Goal: Task Accomplishment & Management: Manage account settings

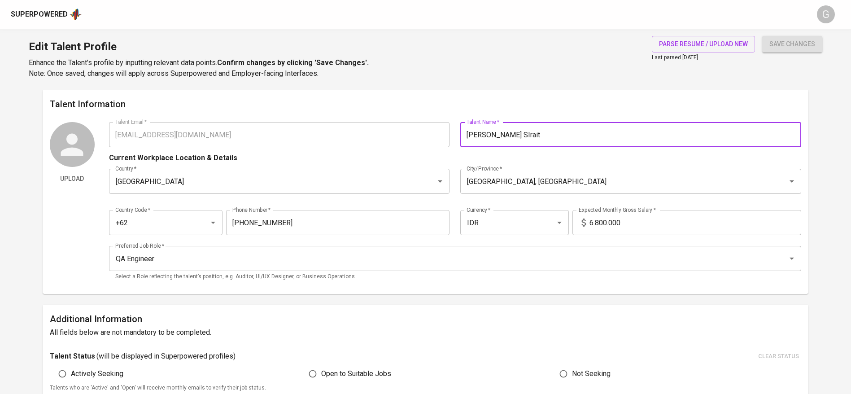
click at [762, 36] on button "save changes" at bounding box center [792, 44] width 60 height 17
type input "[PERSON_NAME]"
click at [762, 36] on button "save changes" at bounding box center [792, 44] width 60 height 17
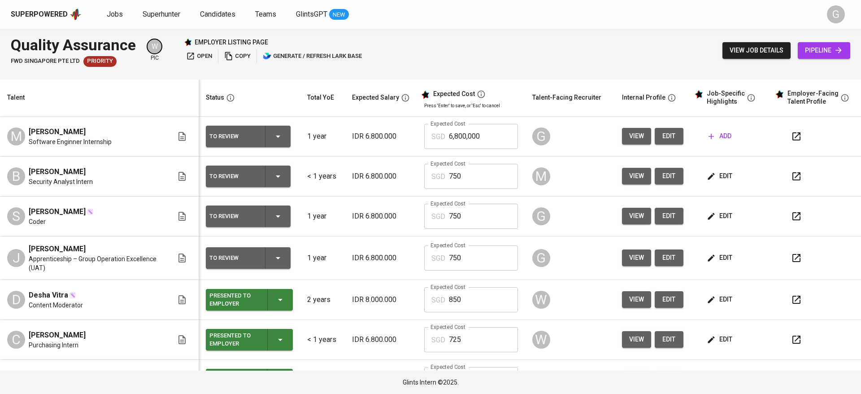
click at [474, 129] on input "6,800,000" at bounding box center [483, 136] width 69 height 25
type input "750"
click at [712, 177] on span "edit" at bounding box center [721, 175] width 24 height 11
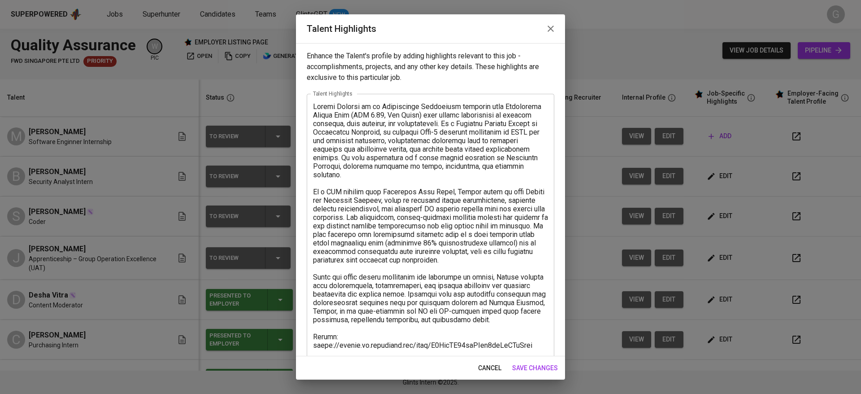
click at [491, 369] on span "cancel" at bounding box center [489, 367] width 23 height 11
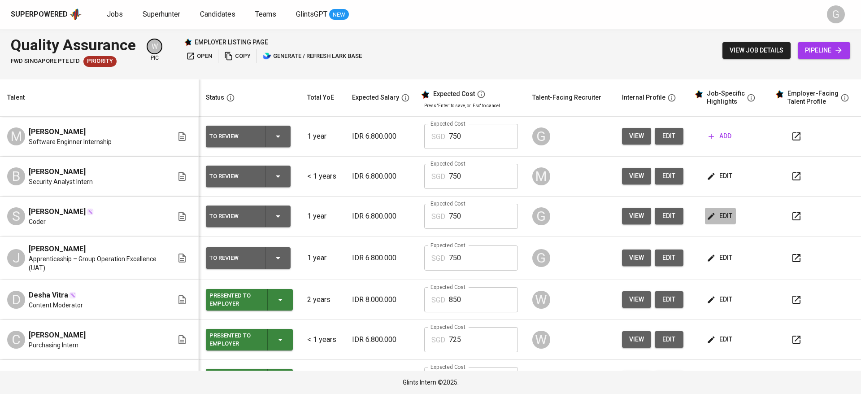
click at [713, 214] on span "edit" at bounding box center [721, 215] width 24 height 11
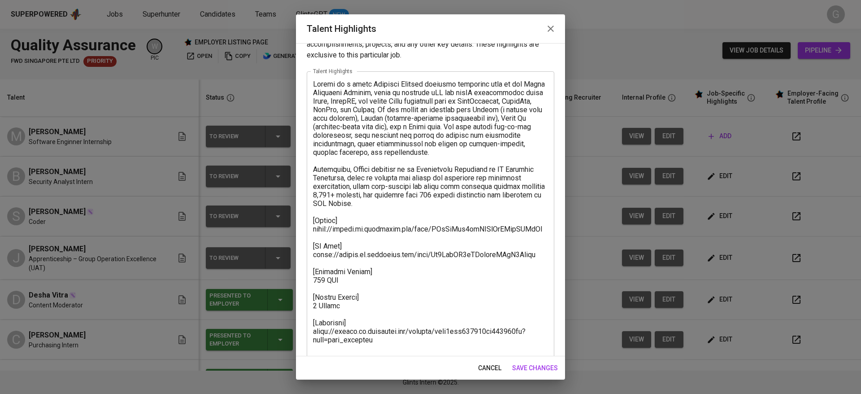
scroll to position [35, 0]
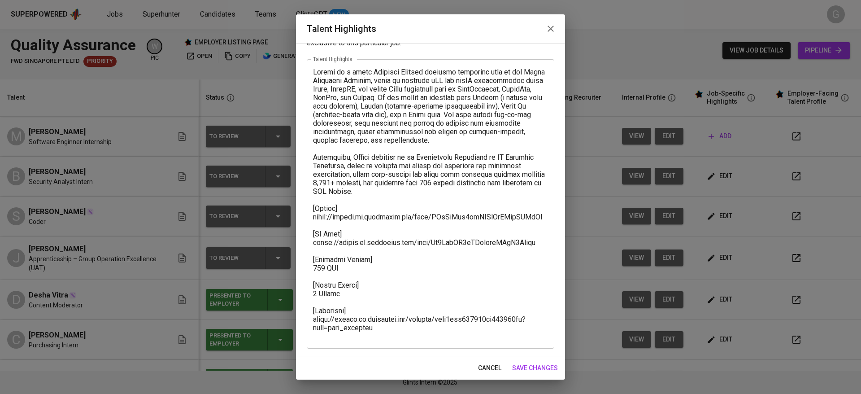
click at [478, 363] on span "cancel" at bounding box center [489, 367] width 23 height 11
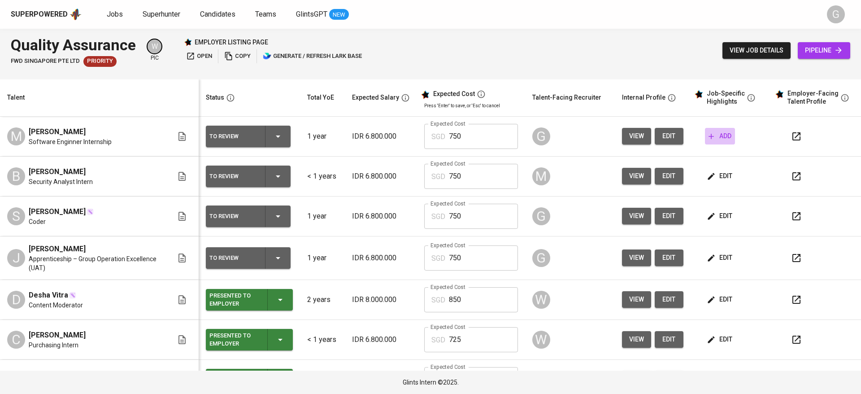
click at [707, 133] on icon "button" at bounding box center [711, 136] width 9 height 9
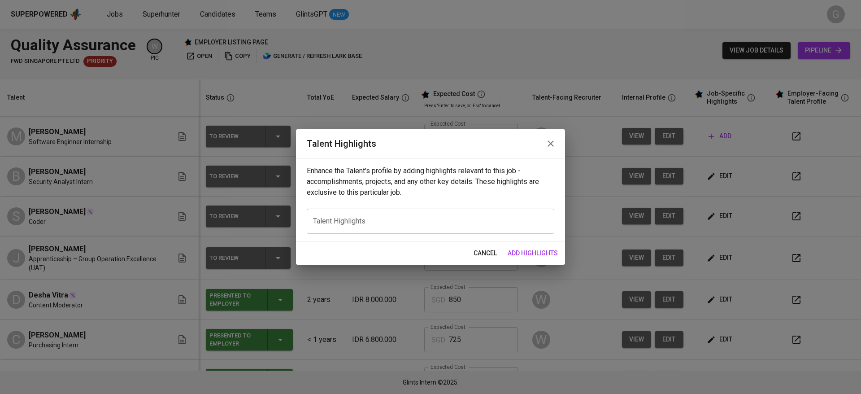
click at [488, 252] on span "cancel" at bounding box center [485, 253] width 23 height 11
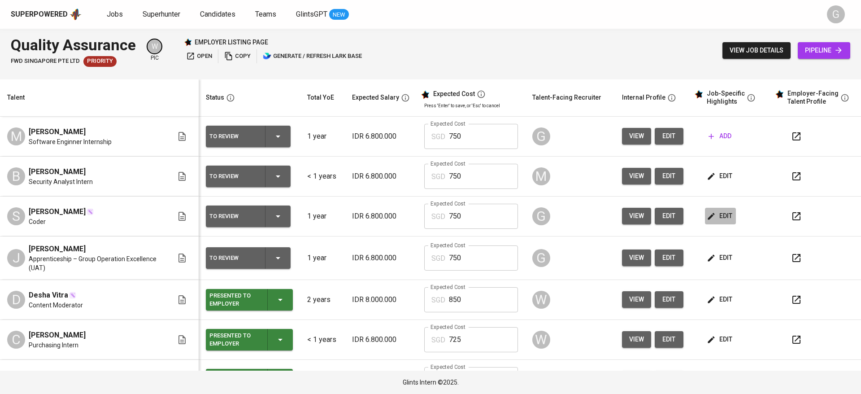
click at [715, 219] on span "edit" at bounding box center [721, 215] width 24 height 11
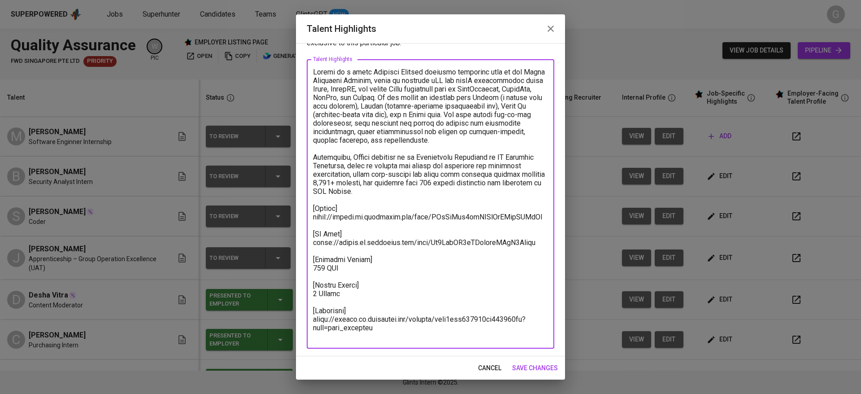
drag, startPoint x: 390, startPoint y: 334, endPoint x: 312, endPoint y: 220, distance: 138.4
click at [312, 220] on div "x Talent Highlights" at bounding box center [431, 203] width 248 height 289
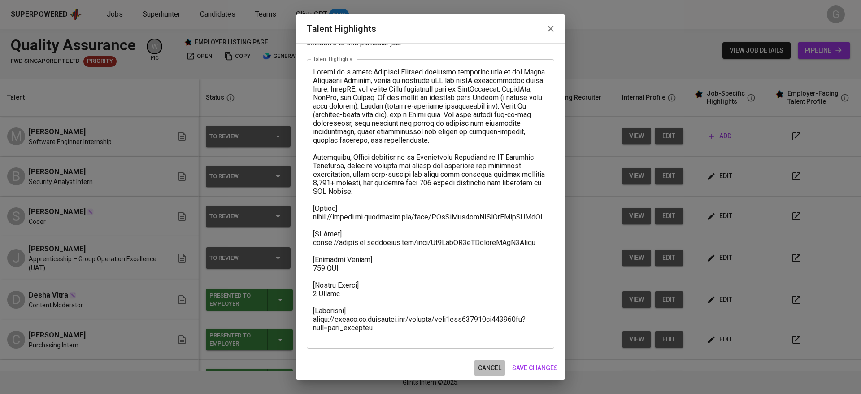
click at [479, 365] on span "cancel" at bounding box center [489, 367] width 23 height 11
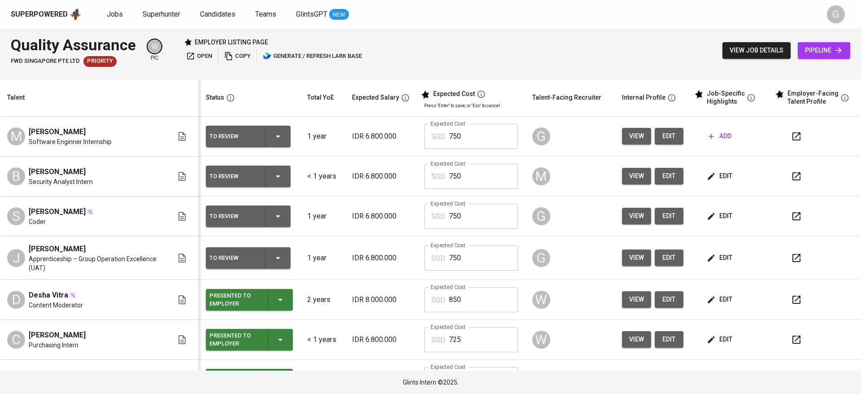
click at [712, 139] on span "add" at bounding box center [720, 135] width 23 height 11
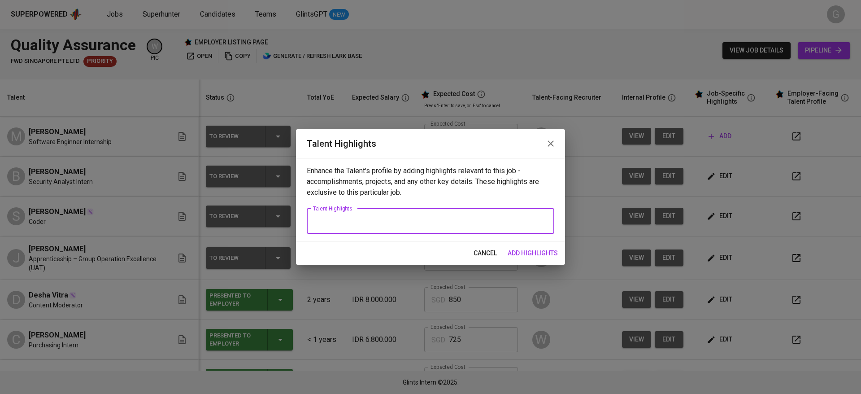
click at [373, 219] on textarea at bounding box center [430, 221] width 235 height 9
paste textarea "[Resume] [URL][DOMAIN_NAME] [EF Test] [URL][DOMAIN_NAME] [Expected Salary] 750 …"
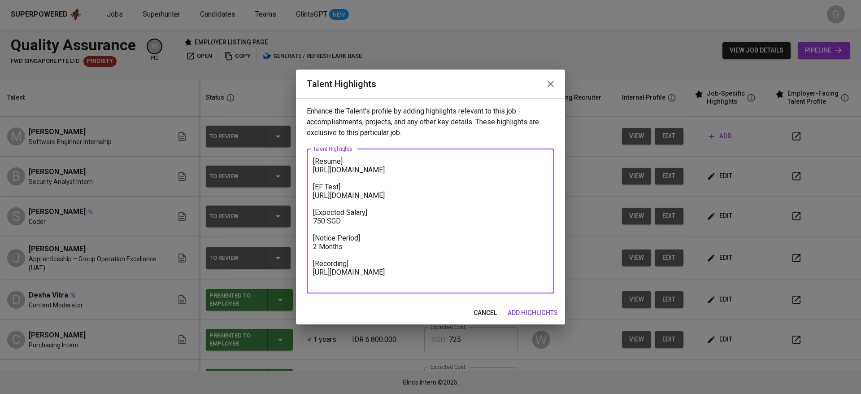
type textarea "[Resume] [URL][DOMAIN_NAME] [EF Test] [URL][DOMAIN_NAME] [Expected Salary] 750 …"
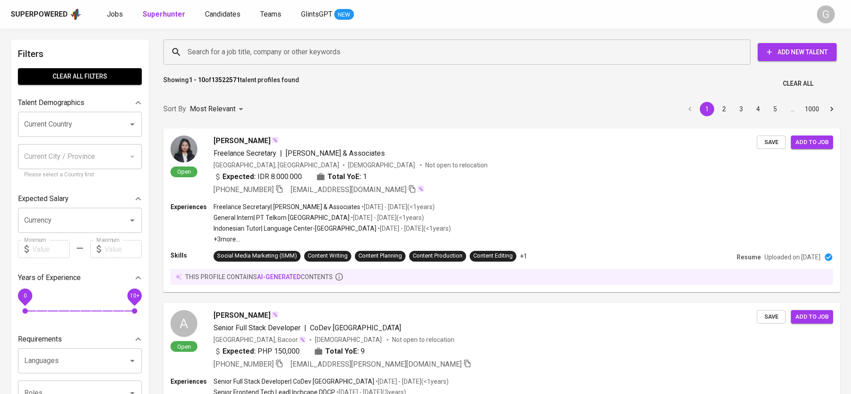
click at [234, 53] on input "Search for a job title, company or other keywords" at bounding box center [459, 51] width 548 height 17
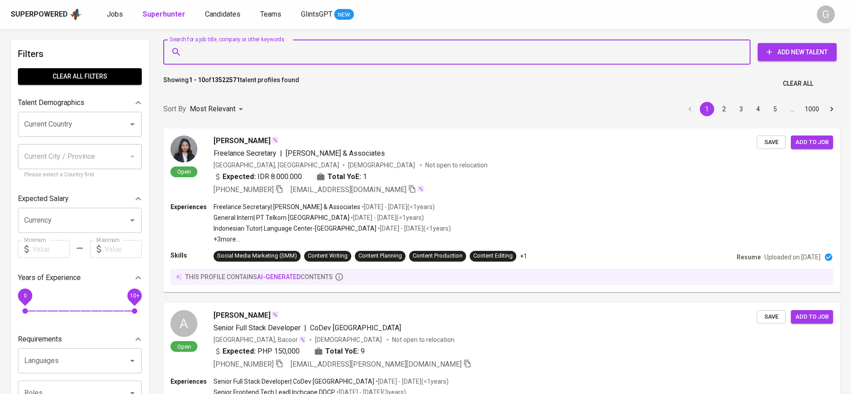
paste input "abidjuliant@gmail.com"
type input "abidjuliant@gmail.com"
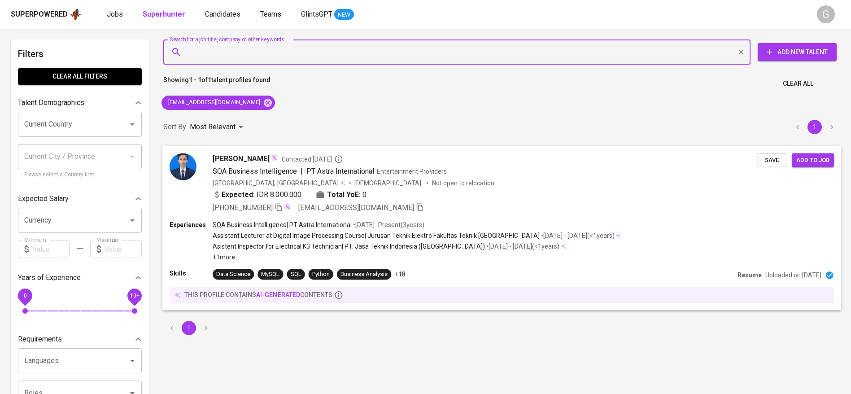
click at [475, 171] on div "SQA Business Intelligence | PT Astra International Entertainment Providers" at bounding box center [485, 170] width 545 height 11
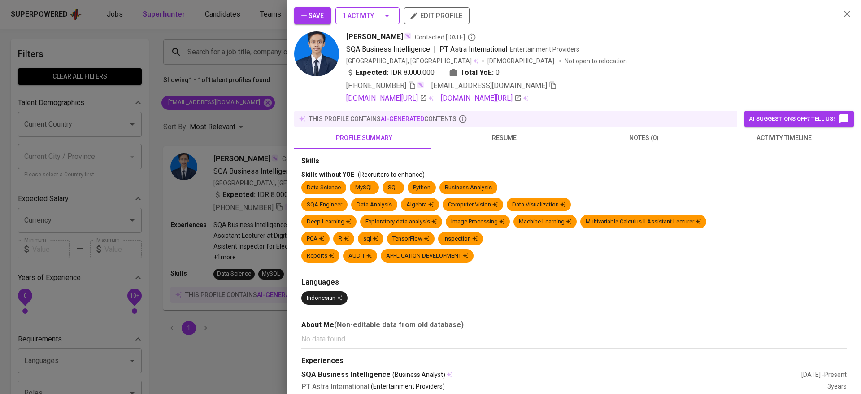
click at [357, 15] on span "1 Activity" at bounding box center [368, 15] width 50 height 11
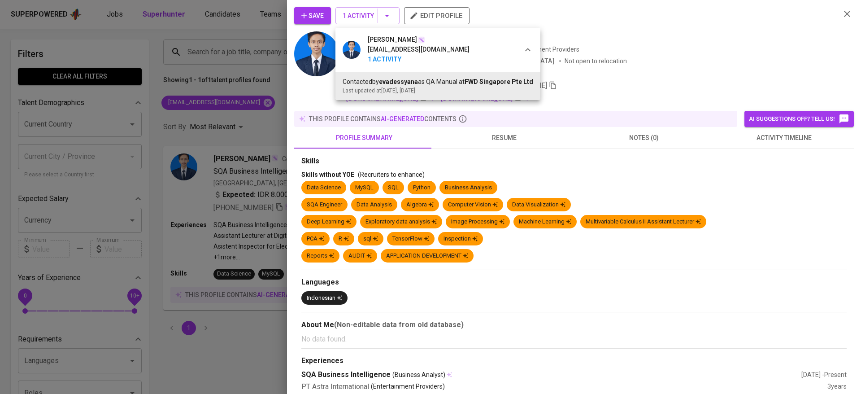
click at [335, 147] on div at bounding box center [430, 197] width 861 height 394
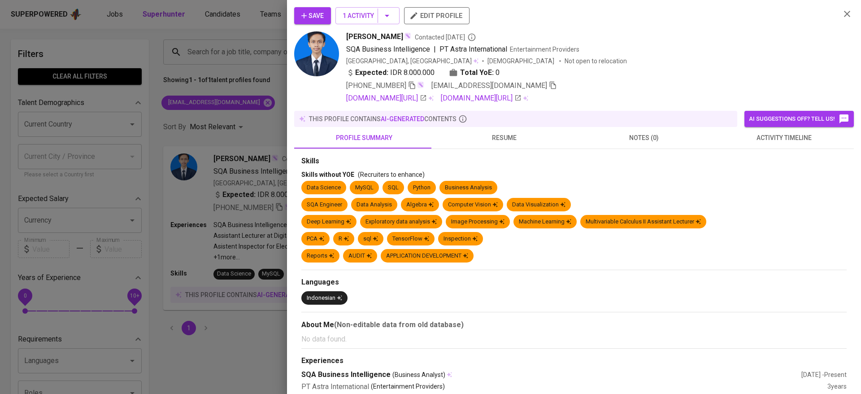
click at [317, 22] on button "Save" at bounding box center [312, 15] width 37 height 17
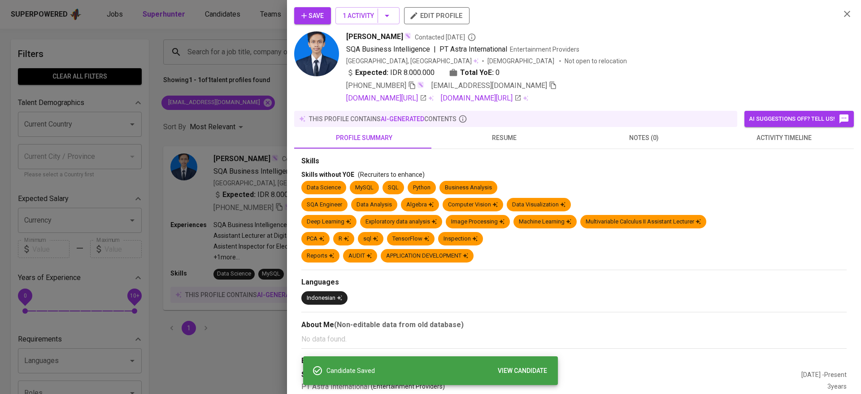
click at [174, 111] on div at bounding box center [430, 197] width 861 height 394
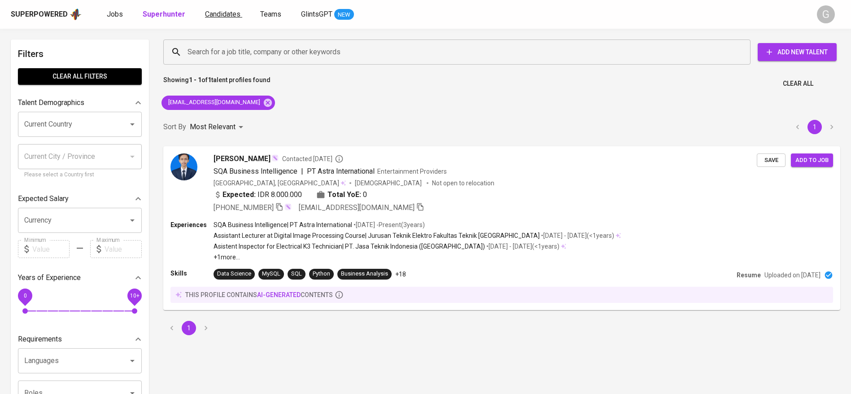
click at [216, 16] on span "Candidates" at bounding box center [222, 14] width 35 height 9
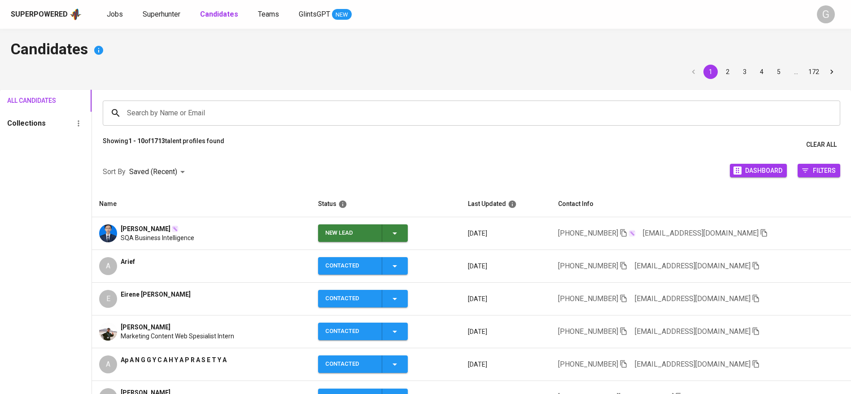
click at [396, 229] on icon "button" at bounding box center [394, 233] width 11 height 11
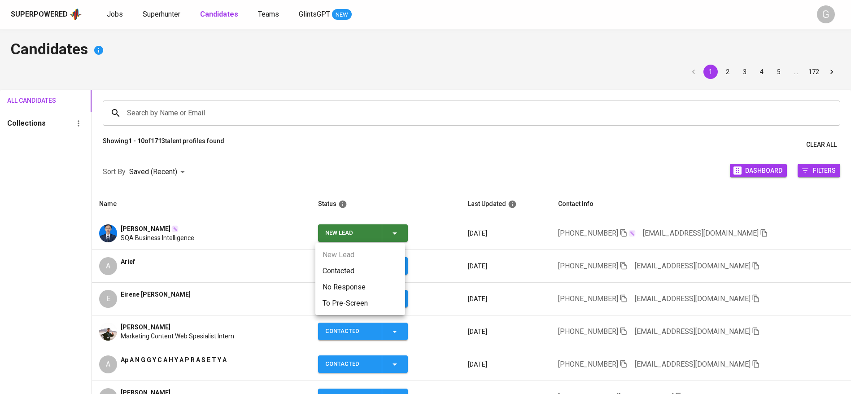
click at [375, 263] on li "Contacted" at bounding box center [360, 271] width 90 height 16
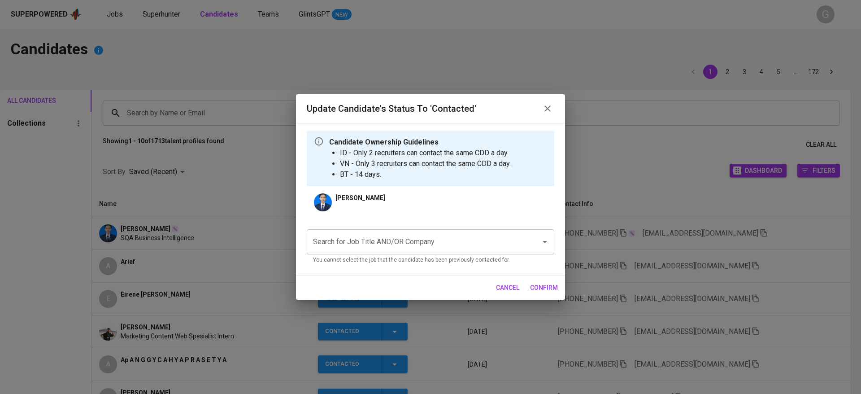
click at [371, 245] on input "Search for Job Title AND/OR Company" at bounding box center [418, 241] width 214 height 17
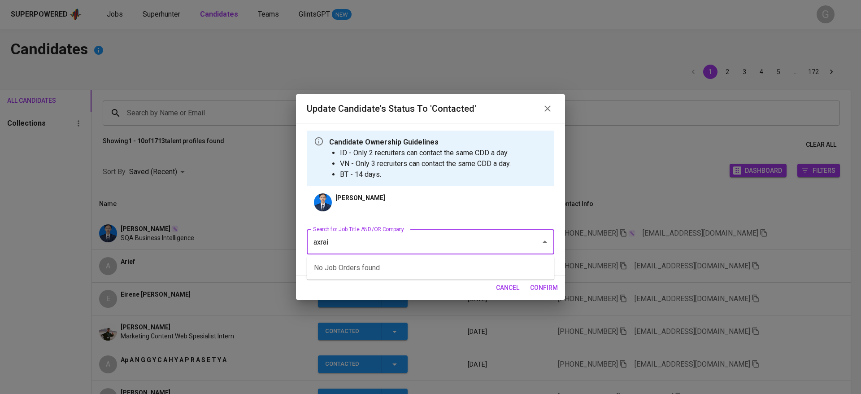
type input "axrail"
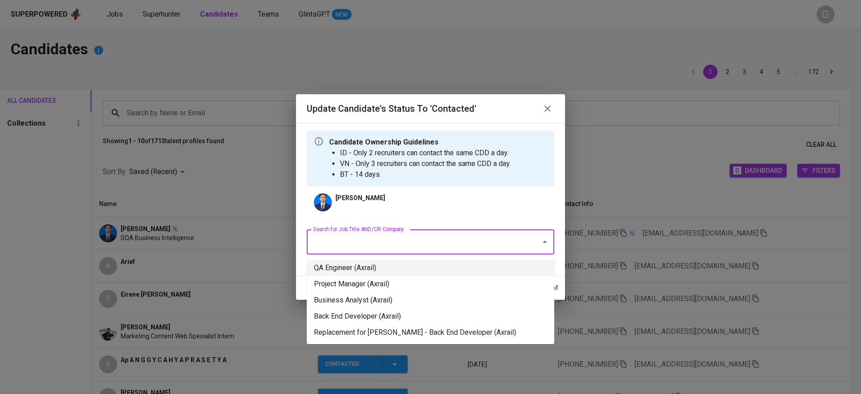
click at [372, 267] on li "QA Engineer (Axrail)" at bounding box center [431, 268] width 248 height 16
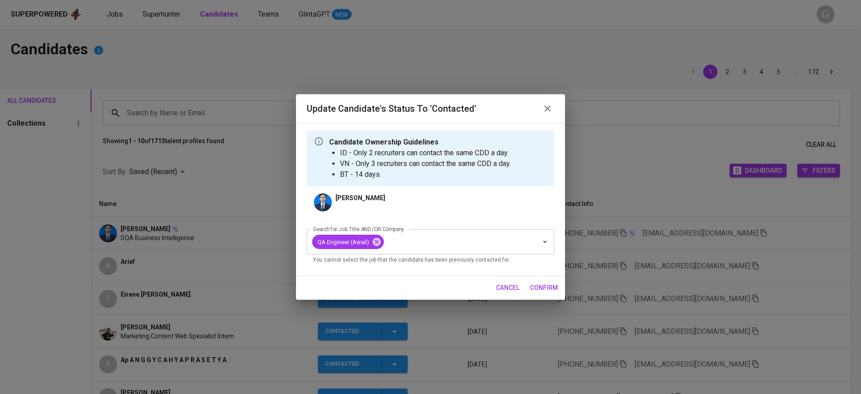
click at [547, 283] on span "confirm" at bounding box center [544, 287] width 28 height 11
